Goal: Task Accomplishment & Management: Manage account settings

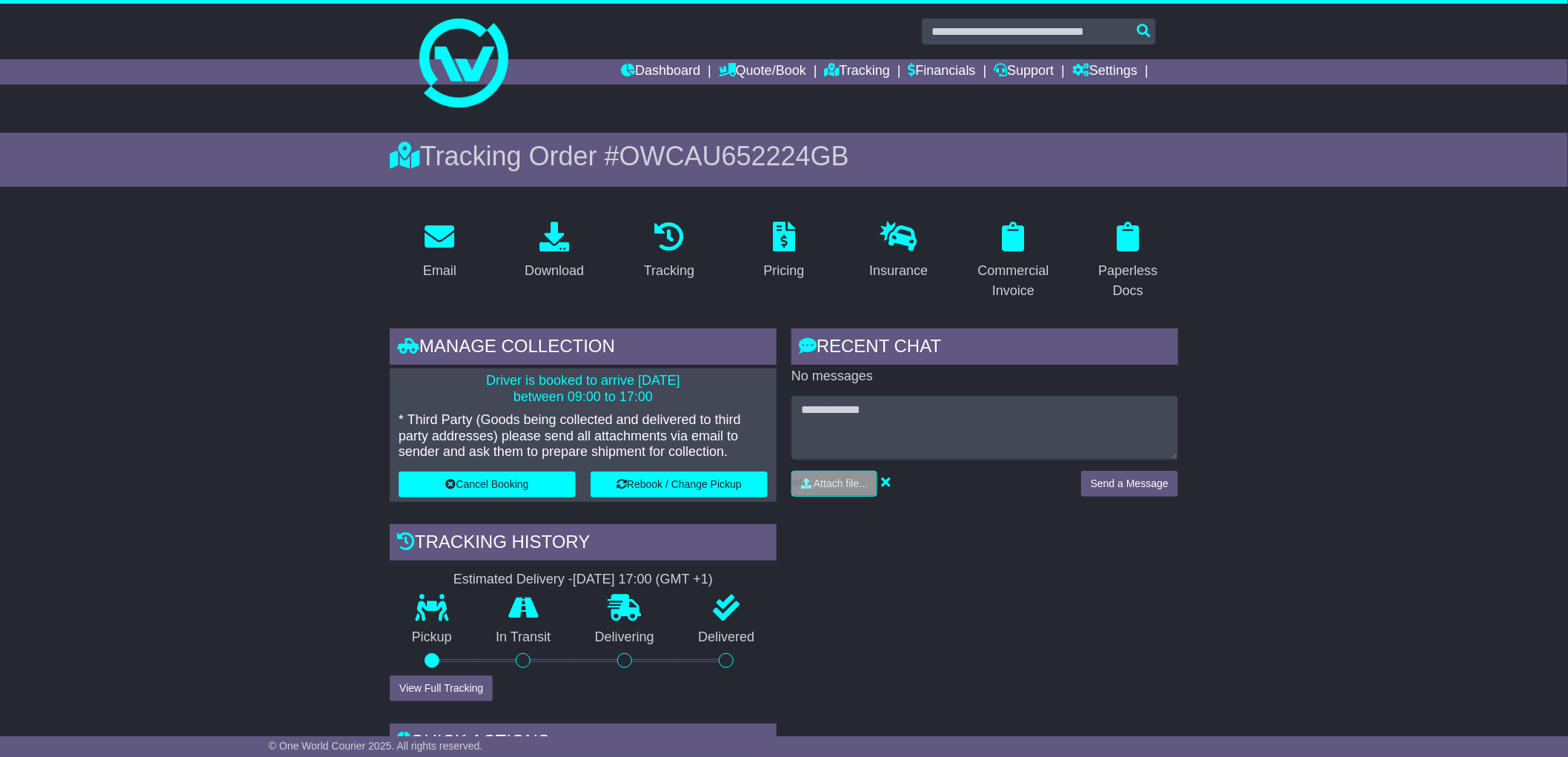
click at [746, 156] on span "OWCAU652224GB" at bounding box center [734, 156] width 230 height 31
drag, startPoint x: 746, startPoint y: 156, endPoint x: 782, endPoint y: 91, distance: 74.3
click at [746, 156] on span "OWCAU652224GB" at bounding box center [734, 156] width 230 height 31
copy span "OWCAU652224GB"
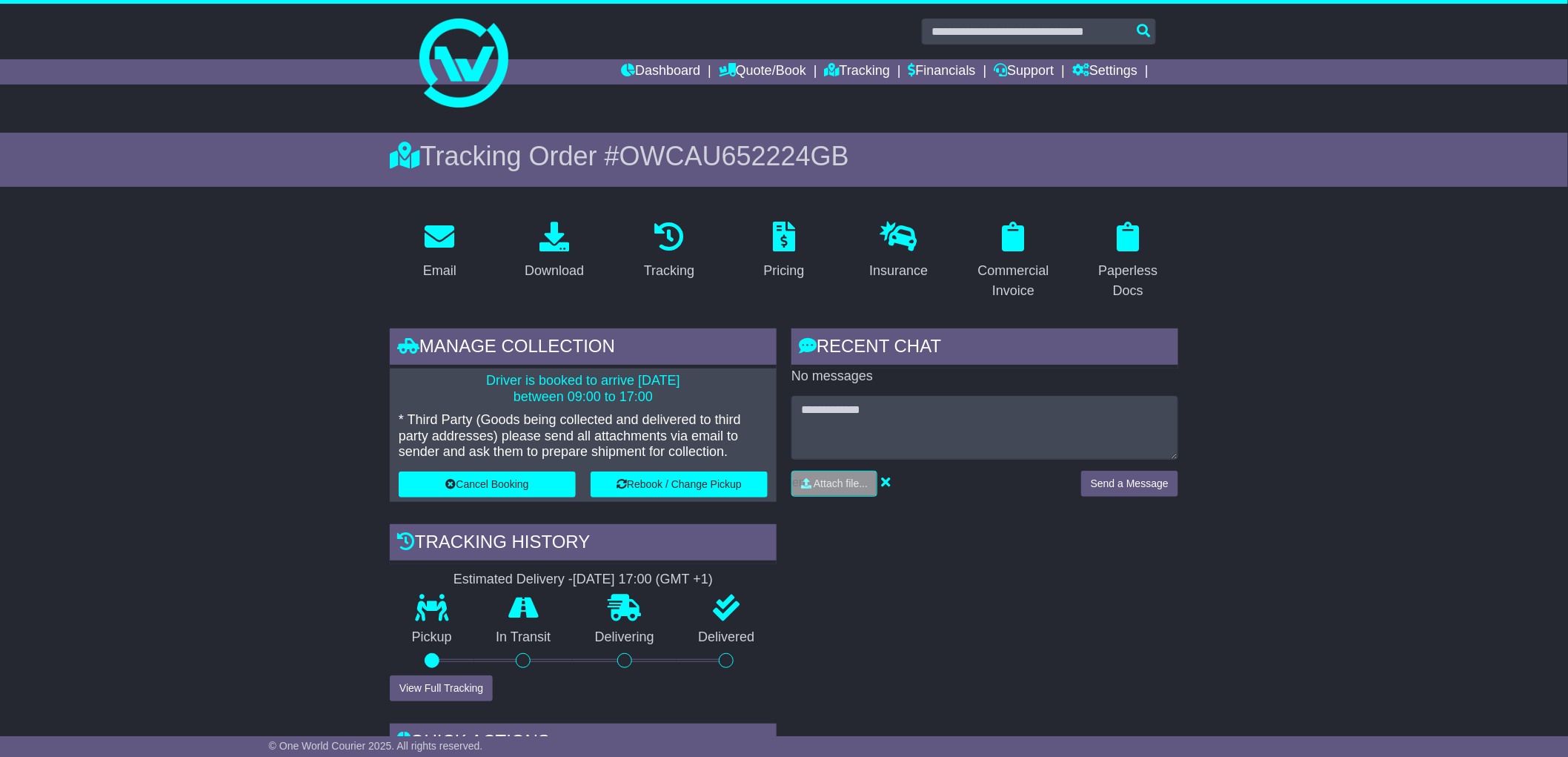
click at [731, 148] on span "OWCAU652224GB" at bounding box center [734, 156] width 230 height 31
drag, startPoint x: 731, startPoint y: 148, endPoint x: 735, endPoint y: 137, distance: 11.7
click at [732, 147] on span "OWCAU652224GB" at bounding box center [734, 156] width 230 height 31
copy span "OWCAU652224GB"
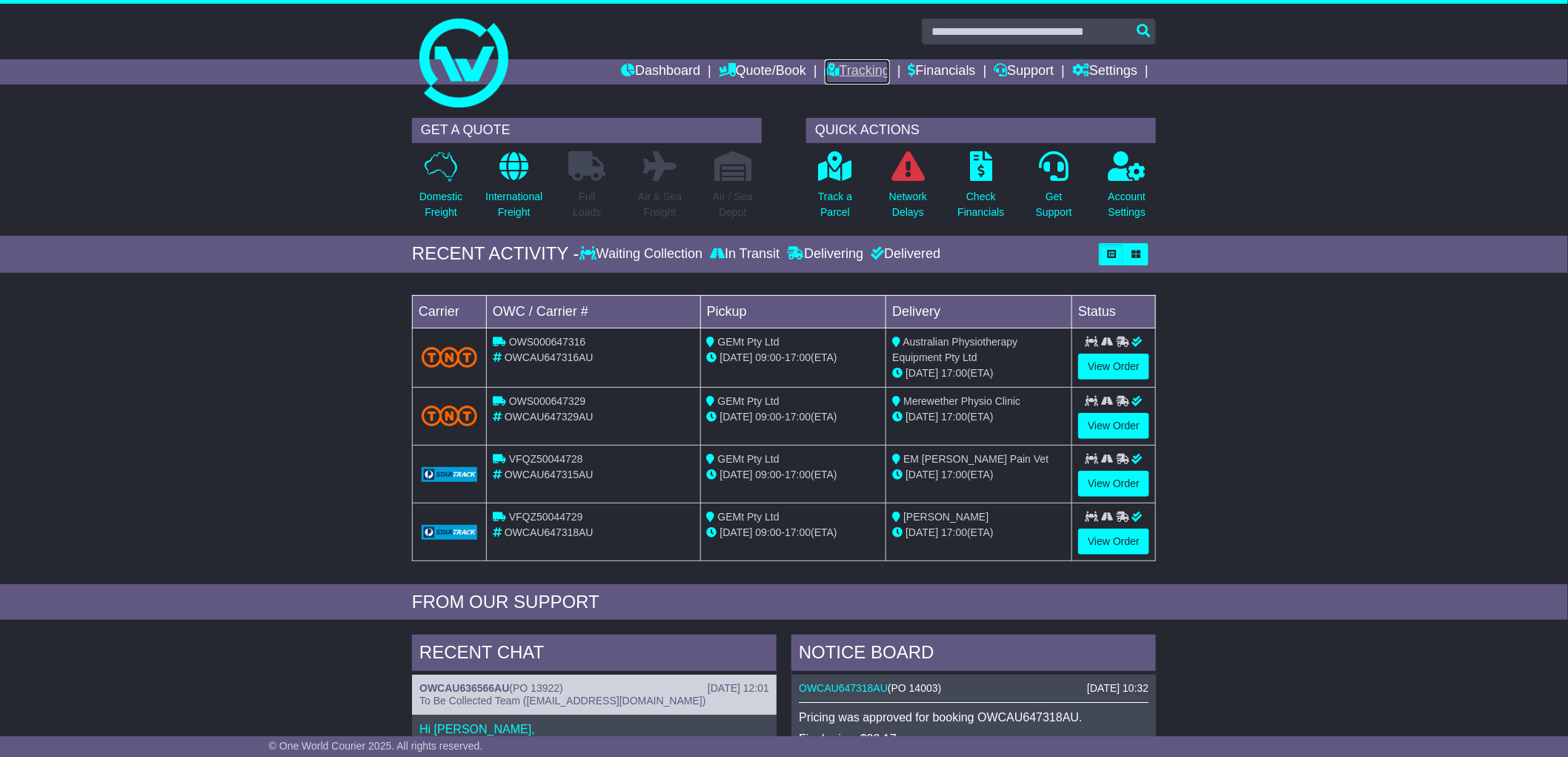
click at [863, 78] on link "Tracking" at bounding box center [857, 72] width 65 height 26
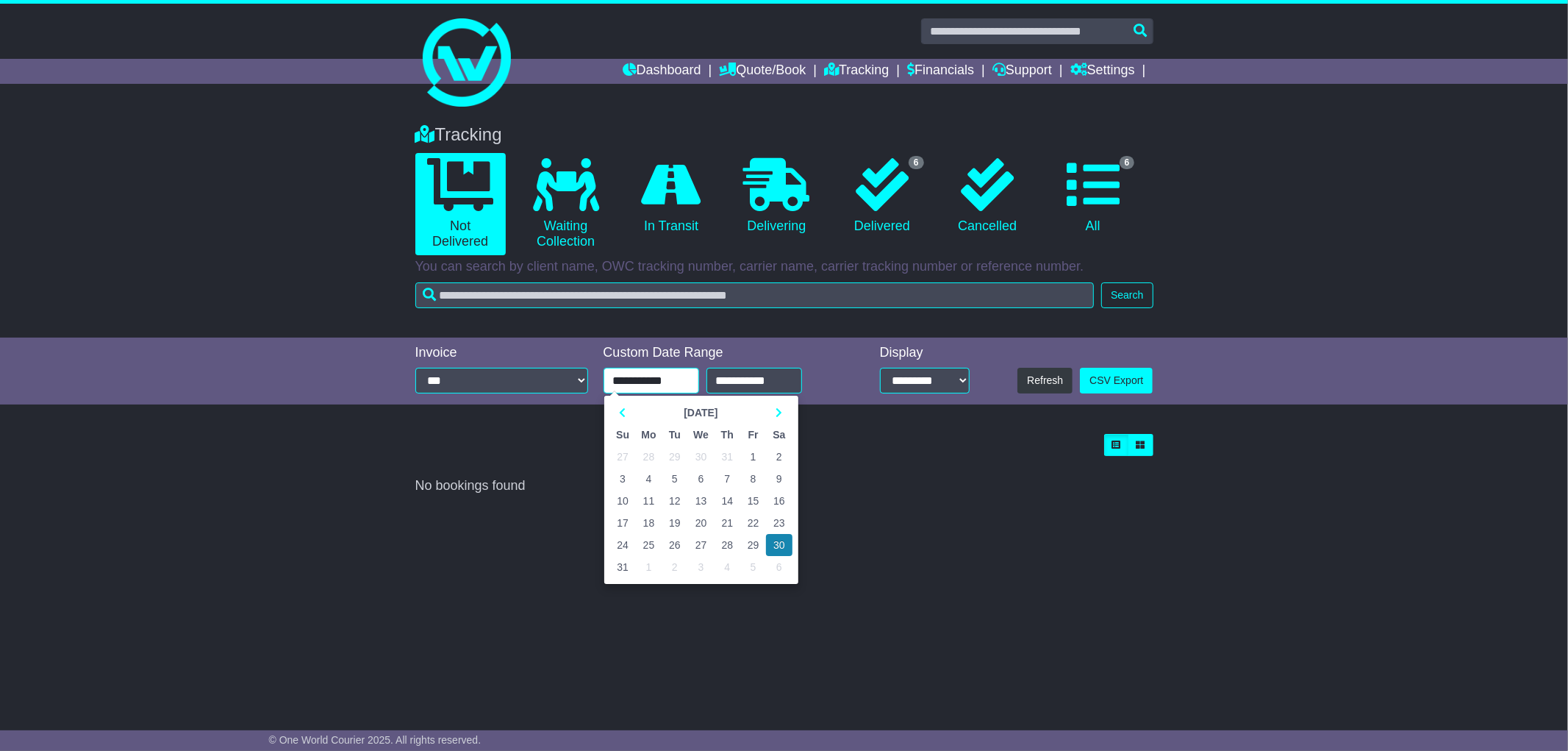
click at [641, 371] on input "**********" at bounding box center [651, 380] width 96 height 25
click at [621, 412] on icon at bounding box center [623, 412] width 7 height 11
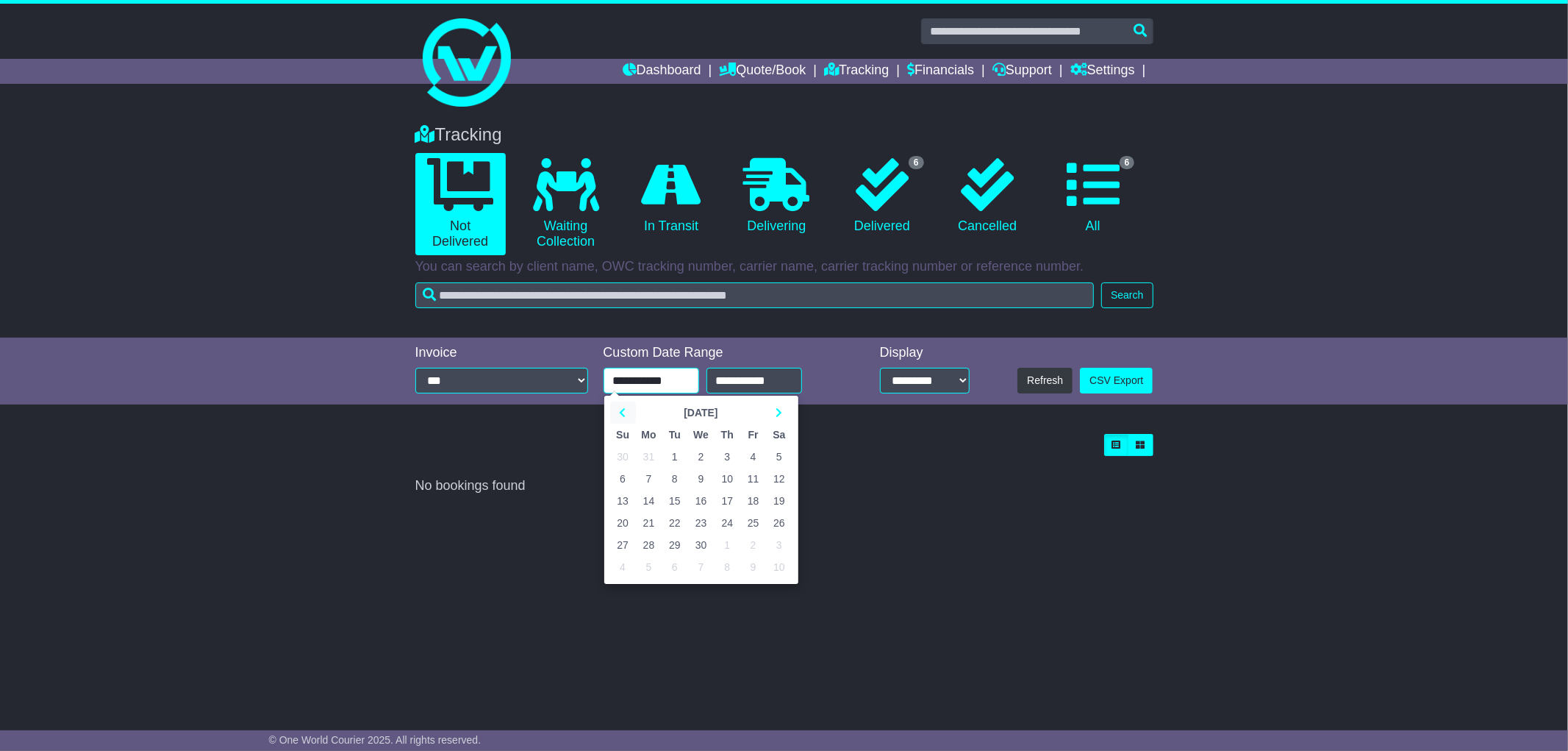
click at [621, 412] on icon at bounding box center [623, 412] width 7 height 11
click at [625, 406] on th at bounding box center [622, 412] width 25 height 22
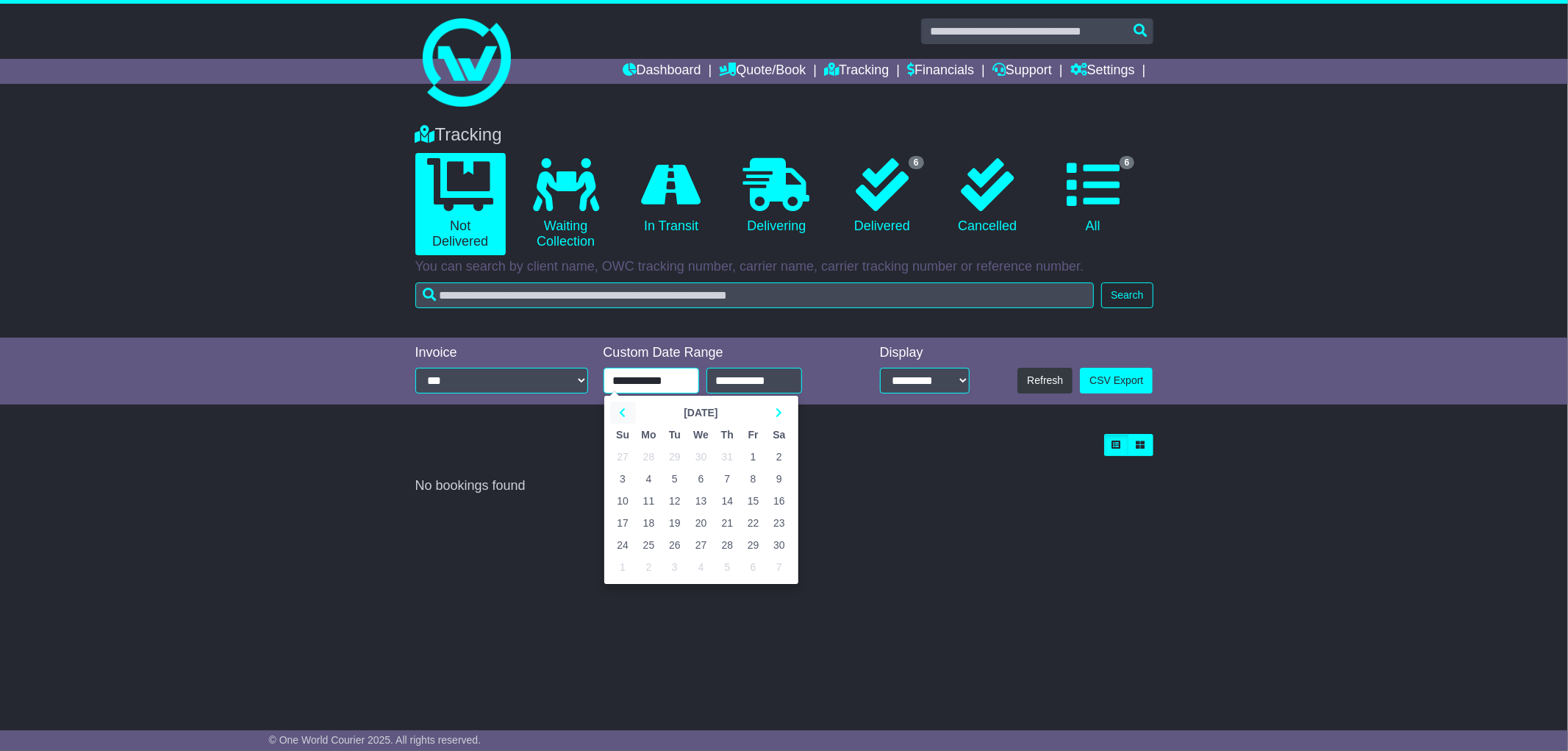
click at [625, 406] on th at bounding box center [622, 412] width 25 height 22
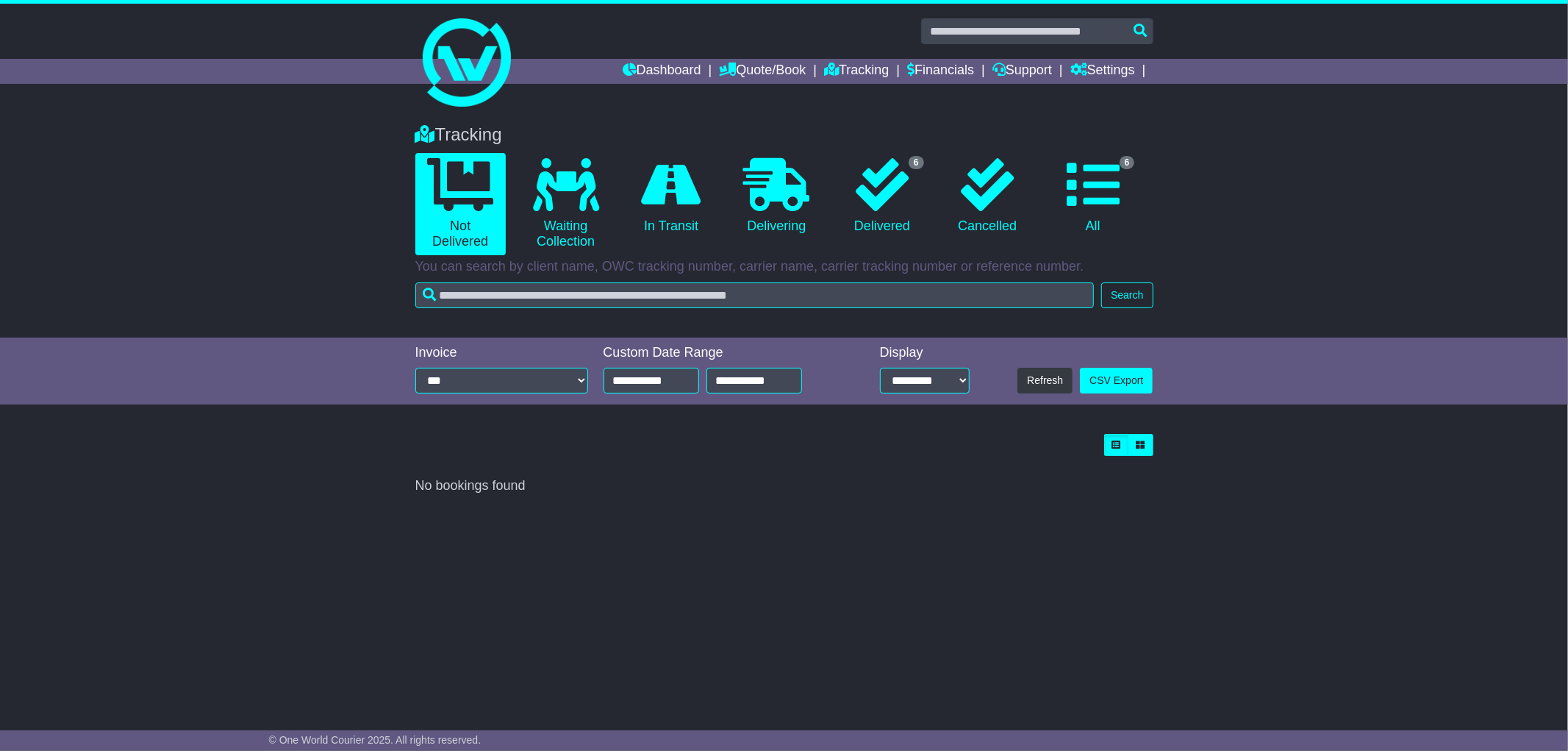
click at [864, 457] on div "Loading... No bookings found Carrier OWC / Carrier # Pickup Delivery Status" at bounding box center [784, 464] width 738 height 61
click at [1127, 372] on link "CSV Export" at bounding box center [1116, 380] width 73 height 25
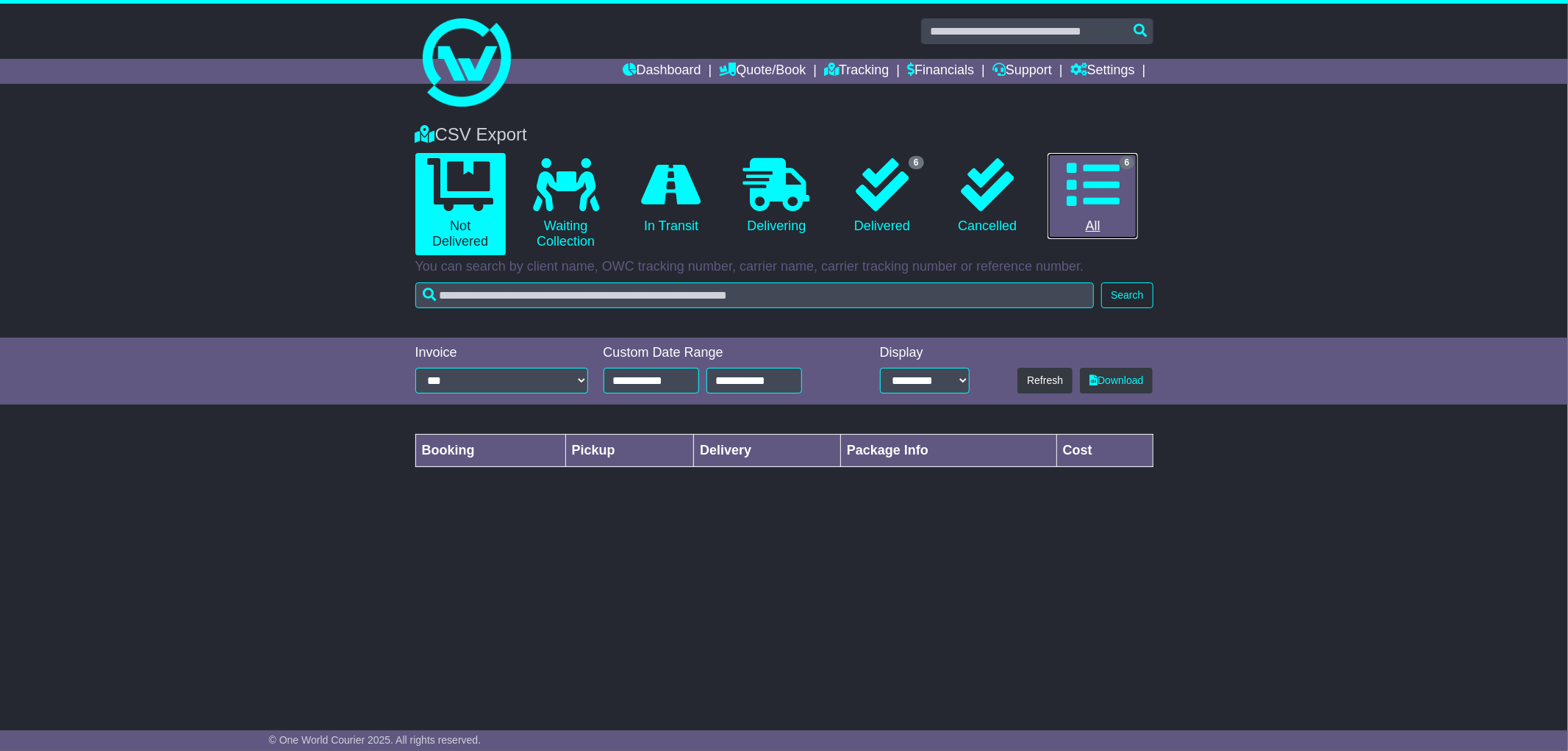
click at [1099, 221] on link "6 All" at bounding box center [1093, 196] width 91 height 87
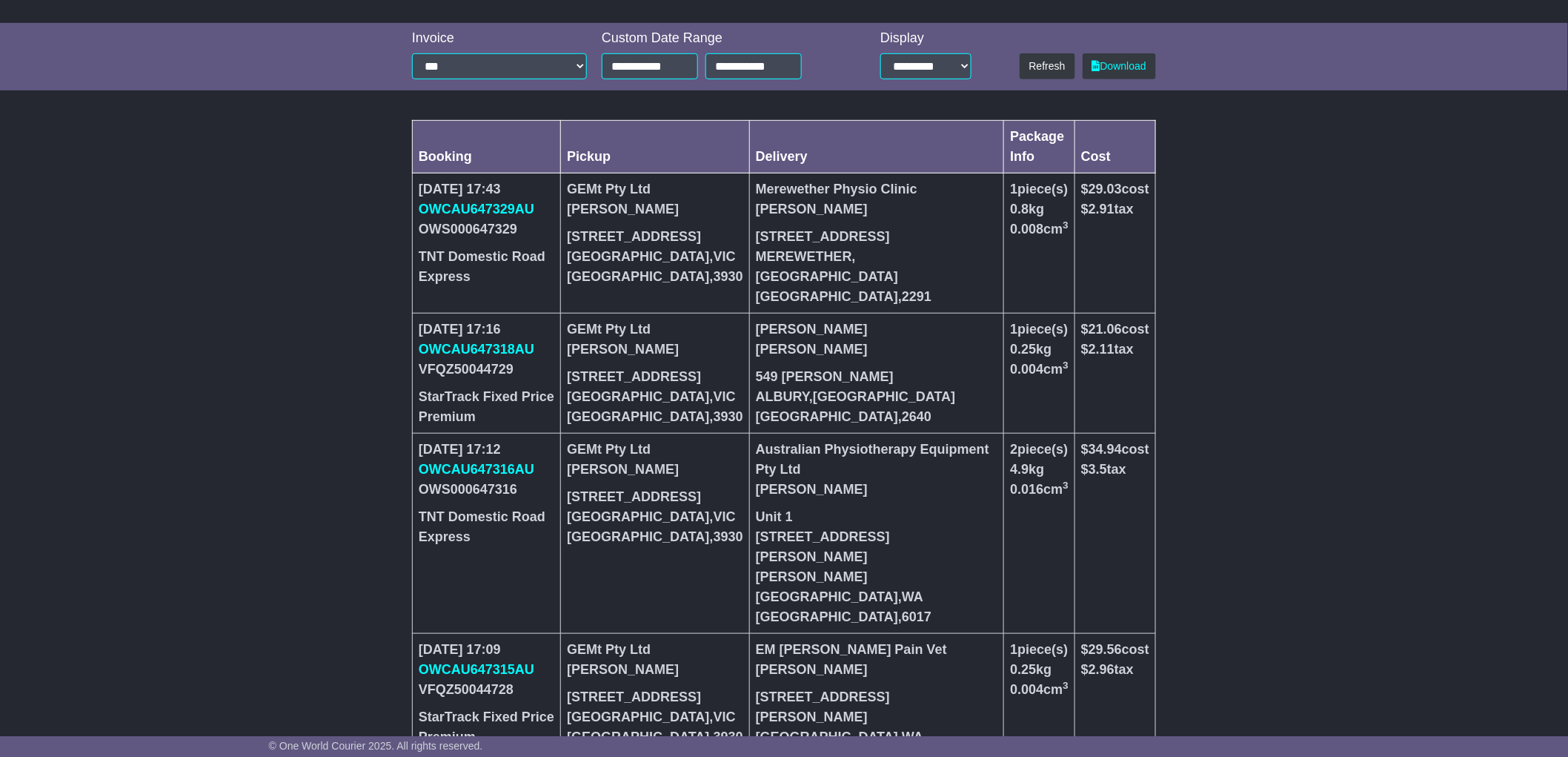
scroll to position [70, 0]
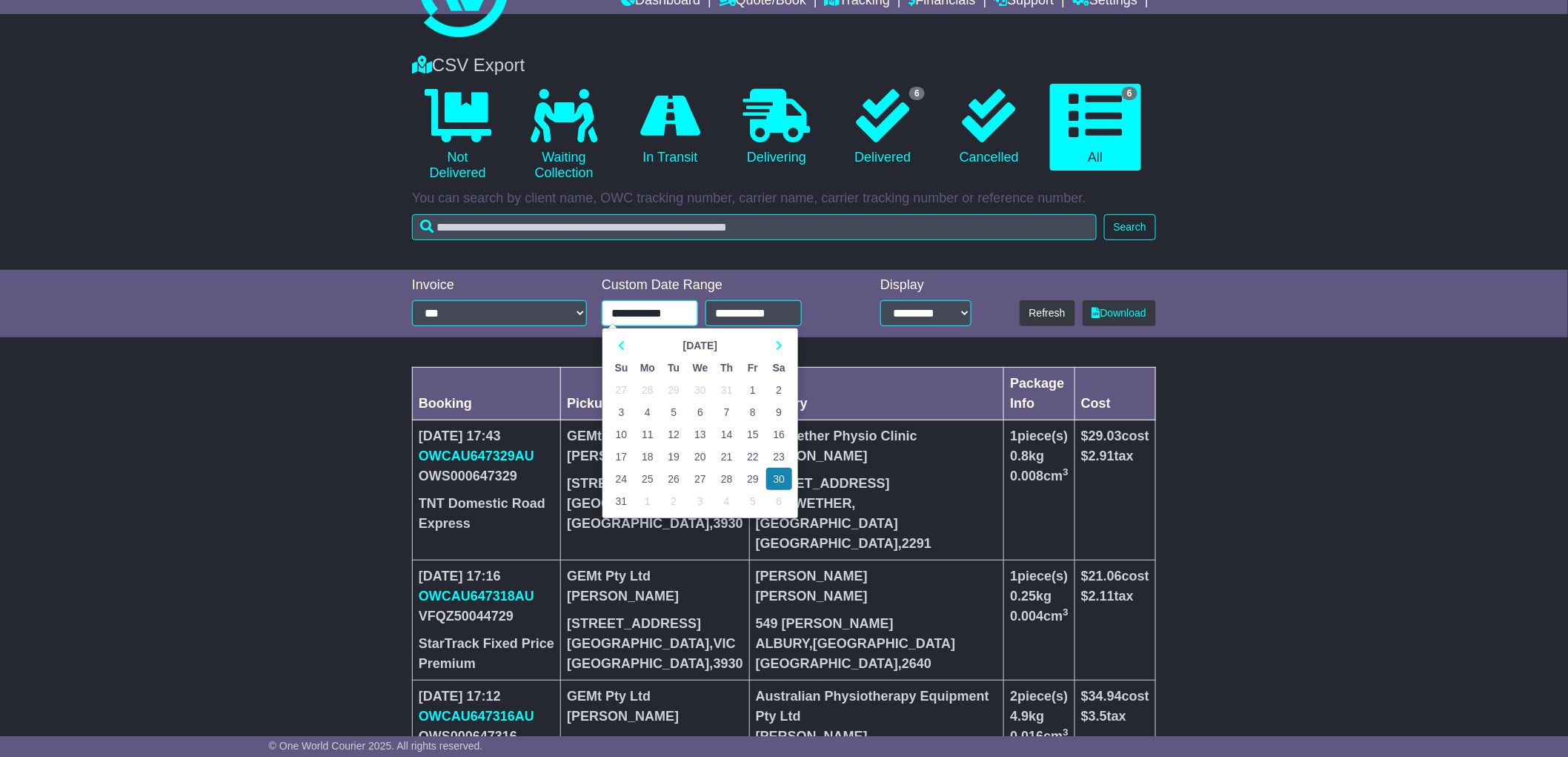
click at [667, 306] on input "**********" at bounding box center [650, 313] width 96 height 26
click at [616, 344] on th at bounding box center [621, 345] width 26 height 22
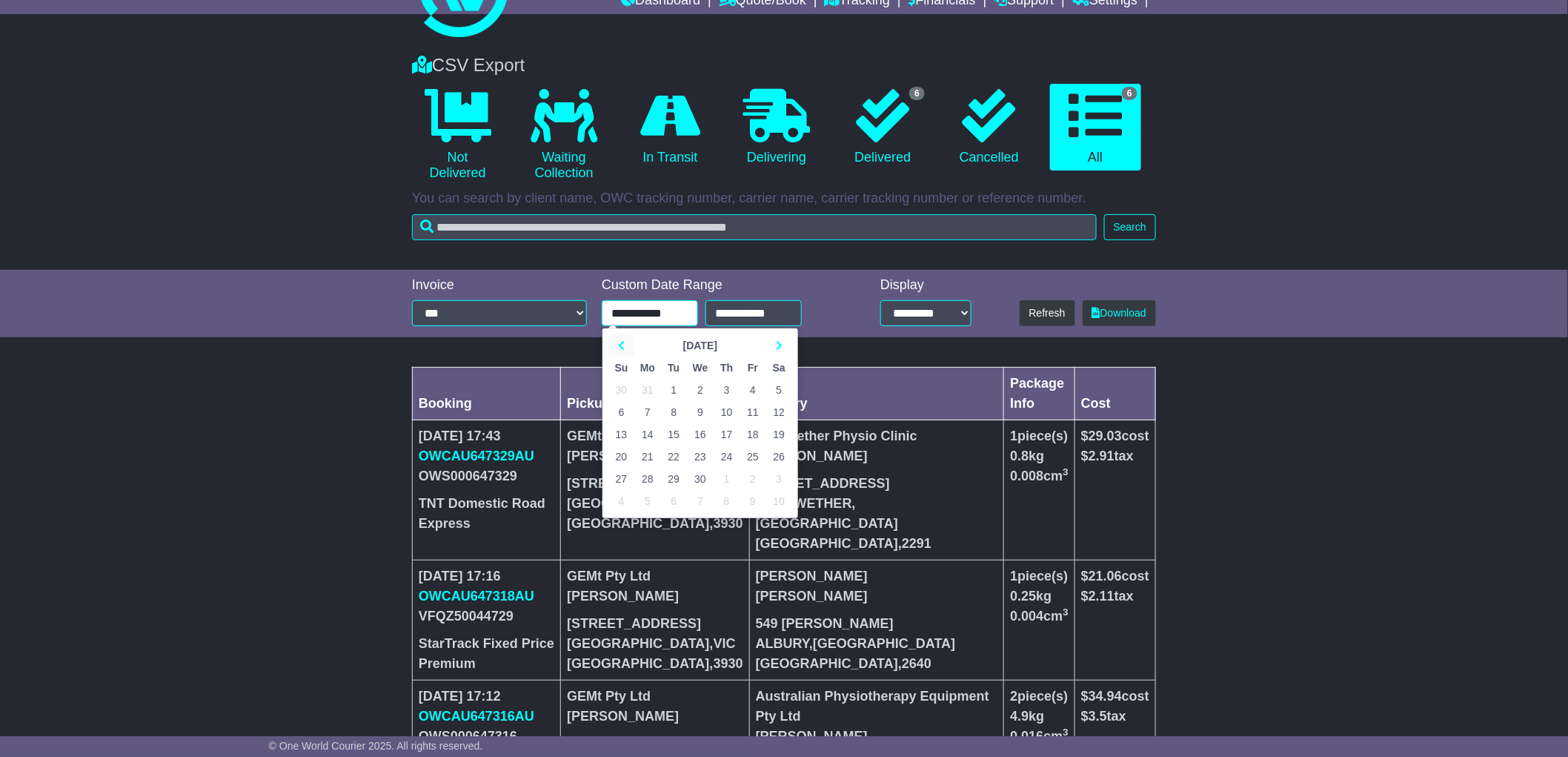
click at [616, 344] on th at bounding box center [621, 345] width 26 height 22
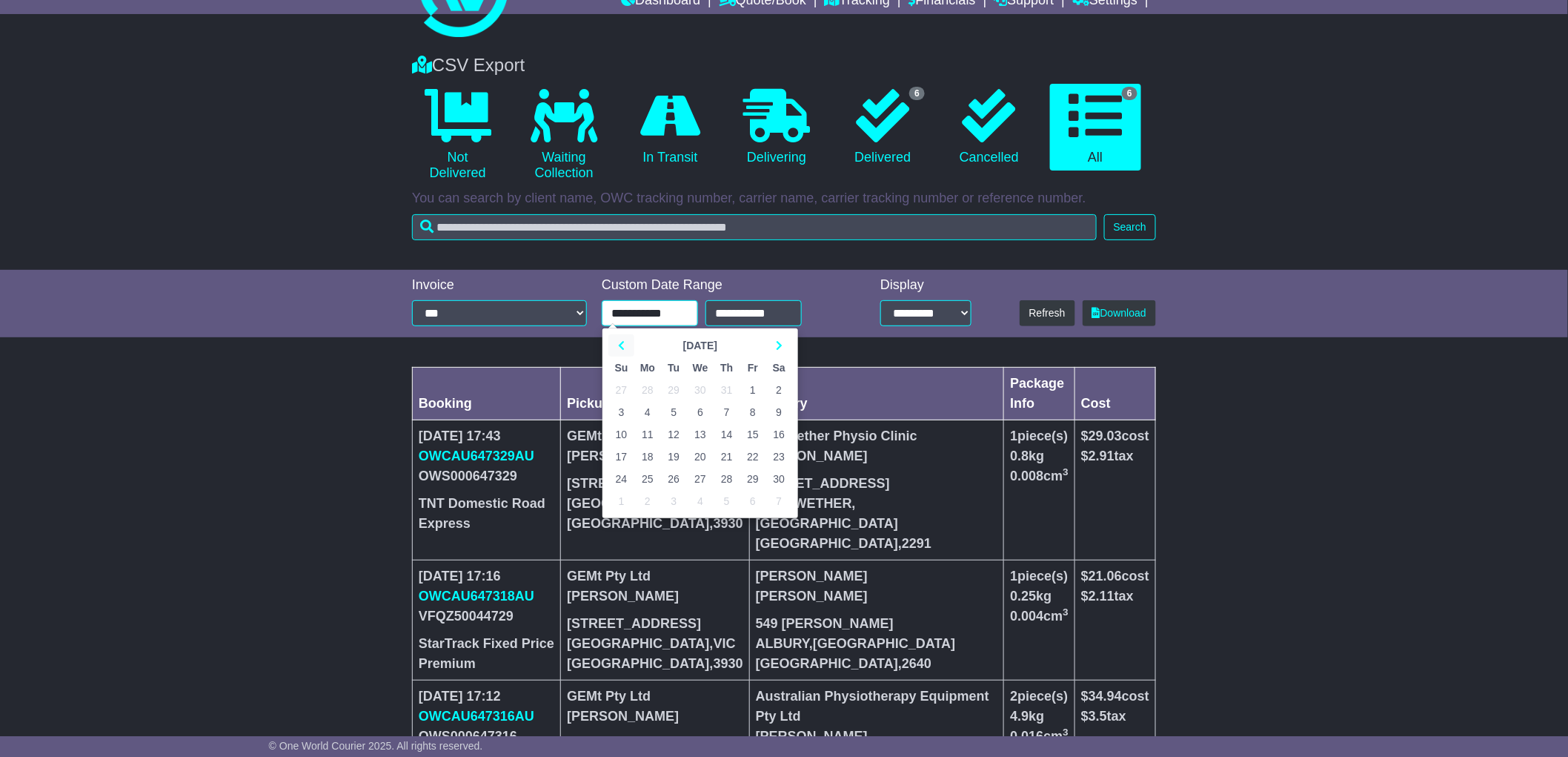
click at [616, 344] on th at bounding box center [621, 345] width 26 height 22
click at [617, 344] on th at bounding box center [621, 345] width 26 height 22
click at [774, 343] on th at bounding box center [778, 345] width 26 height 22
click at [674, 388] on td "1" at bounding box center [674, 389] width 26 height 22
type input "**********"
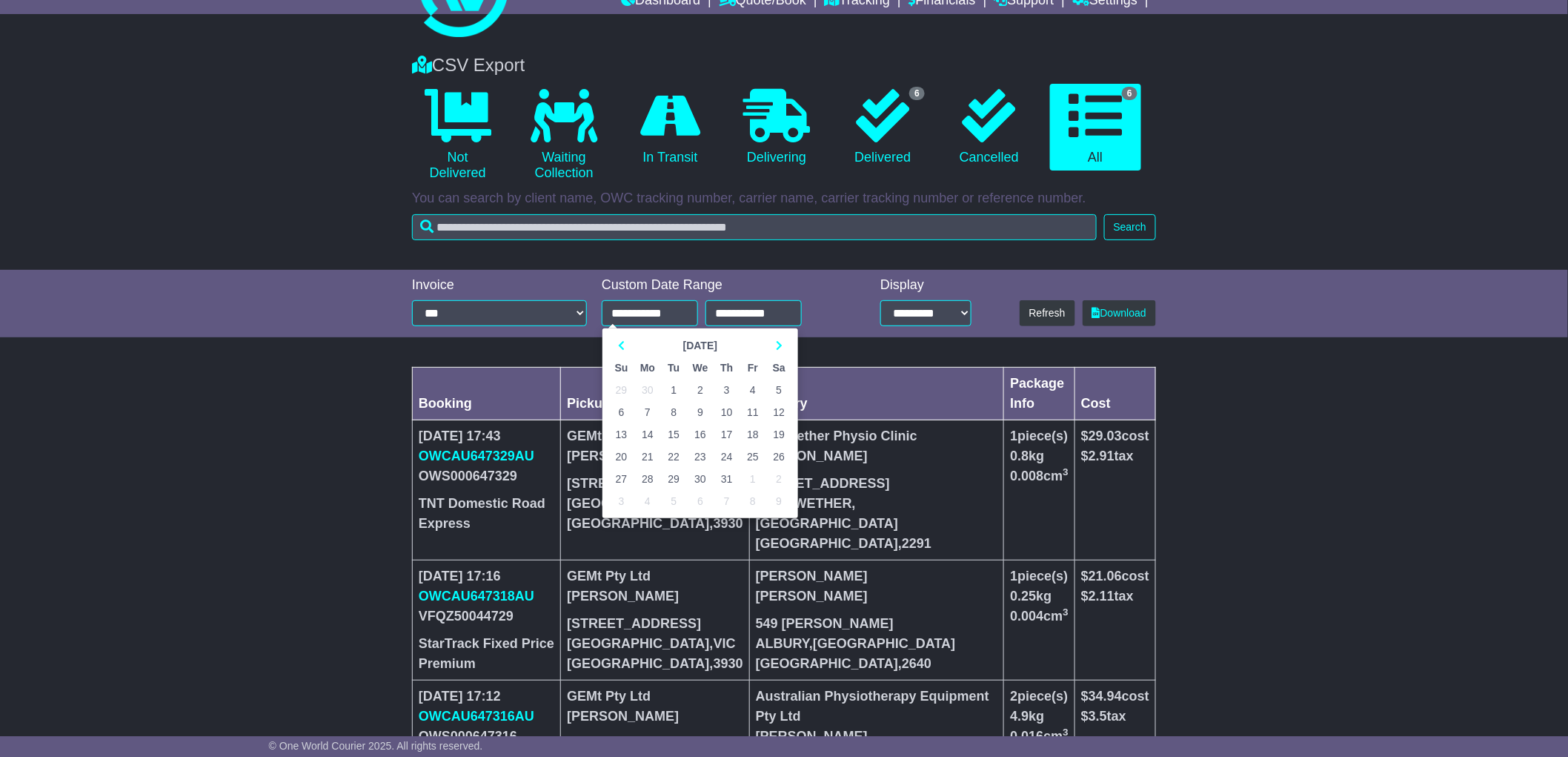
scroll to position [0, 0]
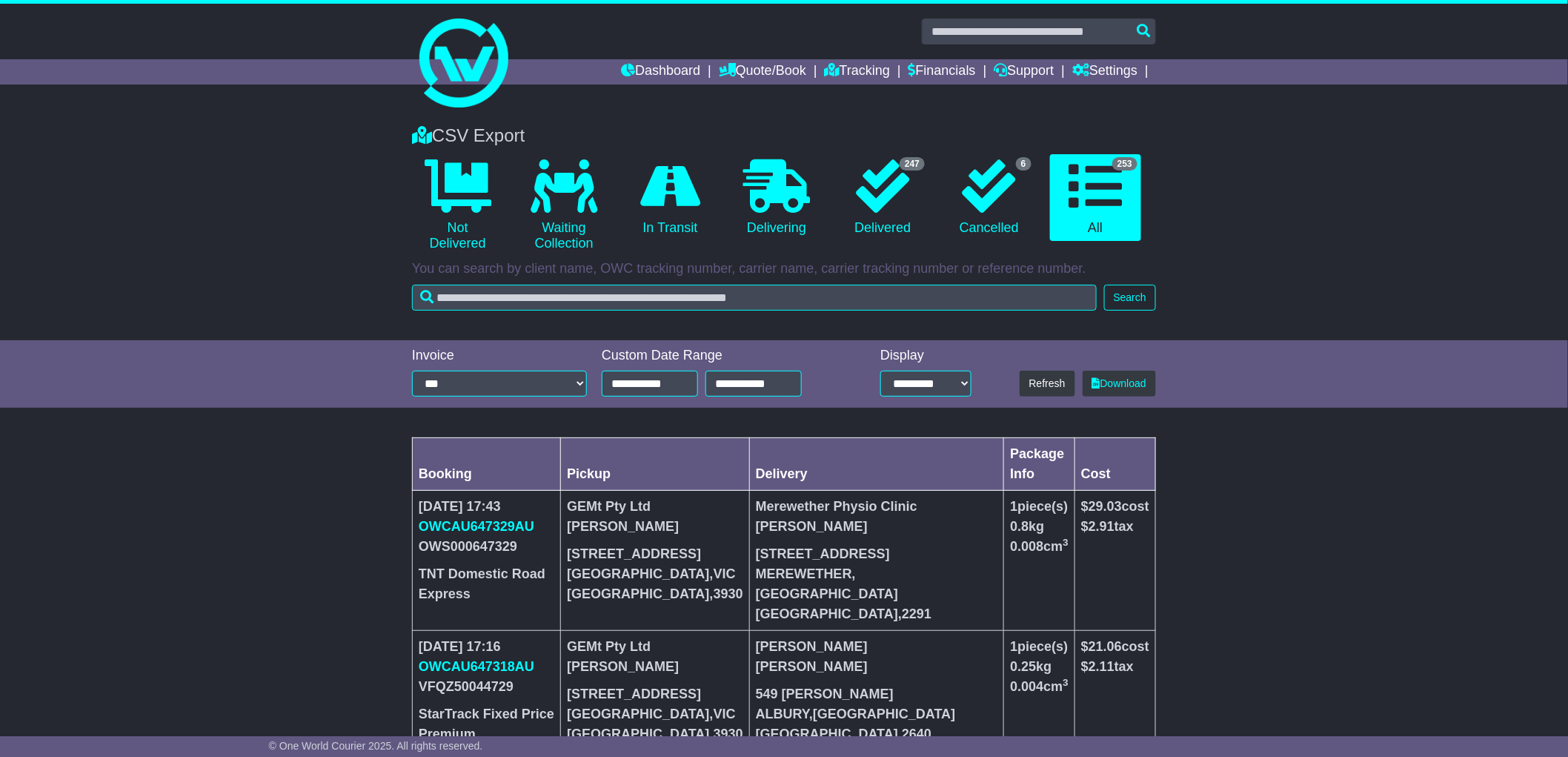
click at [1359, 397] on div "**********" at bounding box center [784, 374] width 1568 height 68
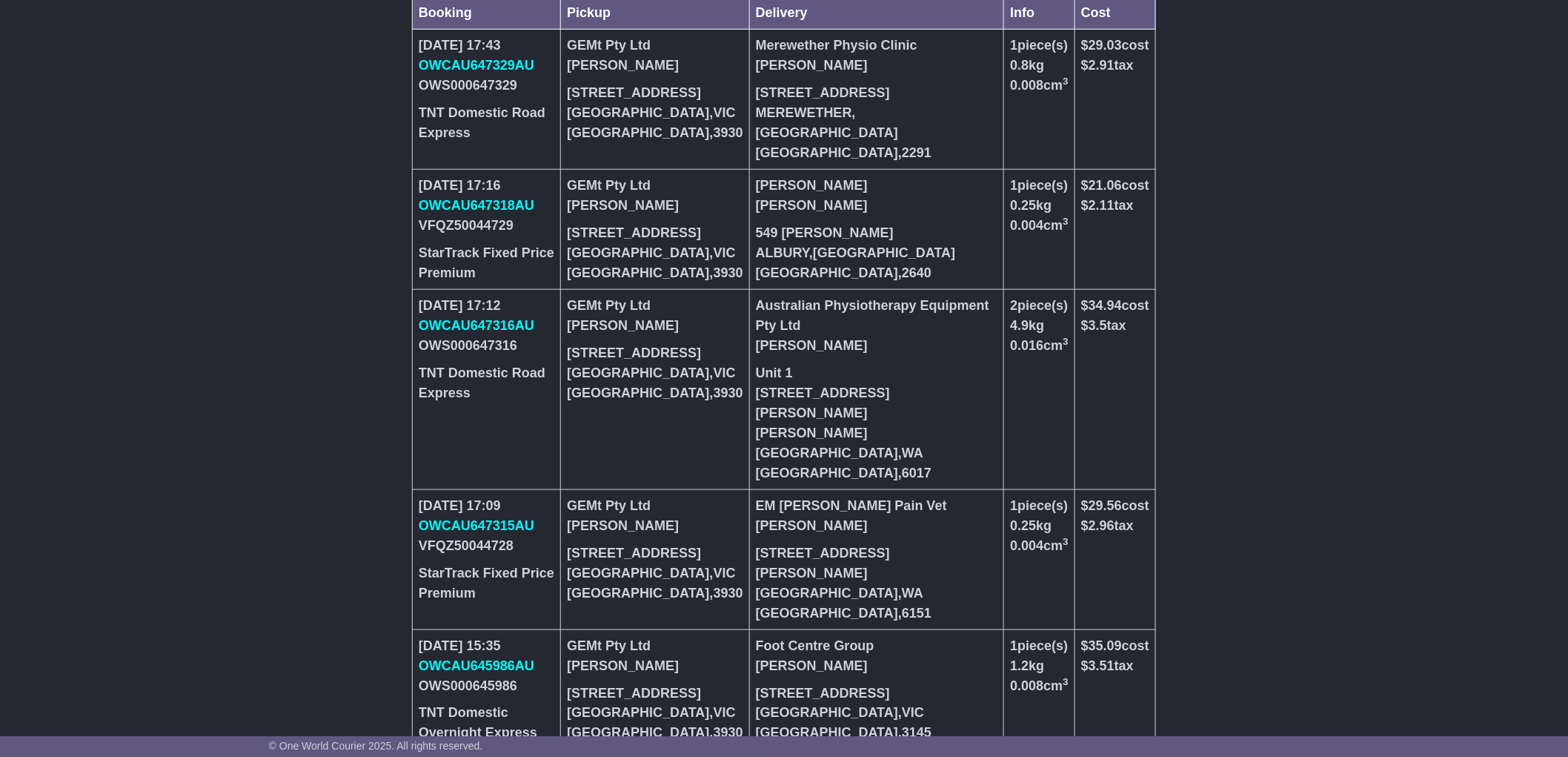
scroll to position [131, 0]
